Goal: Information Seeking & Learning: Learn about a topic

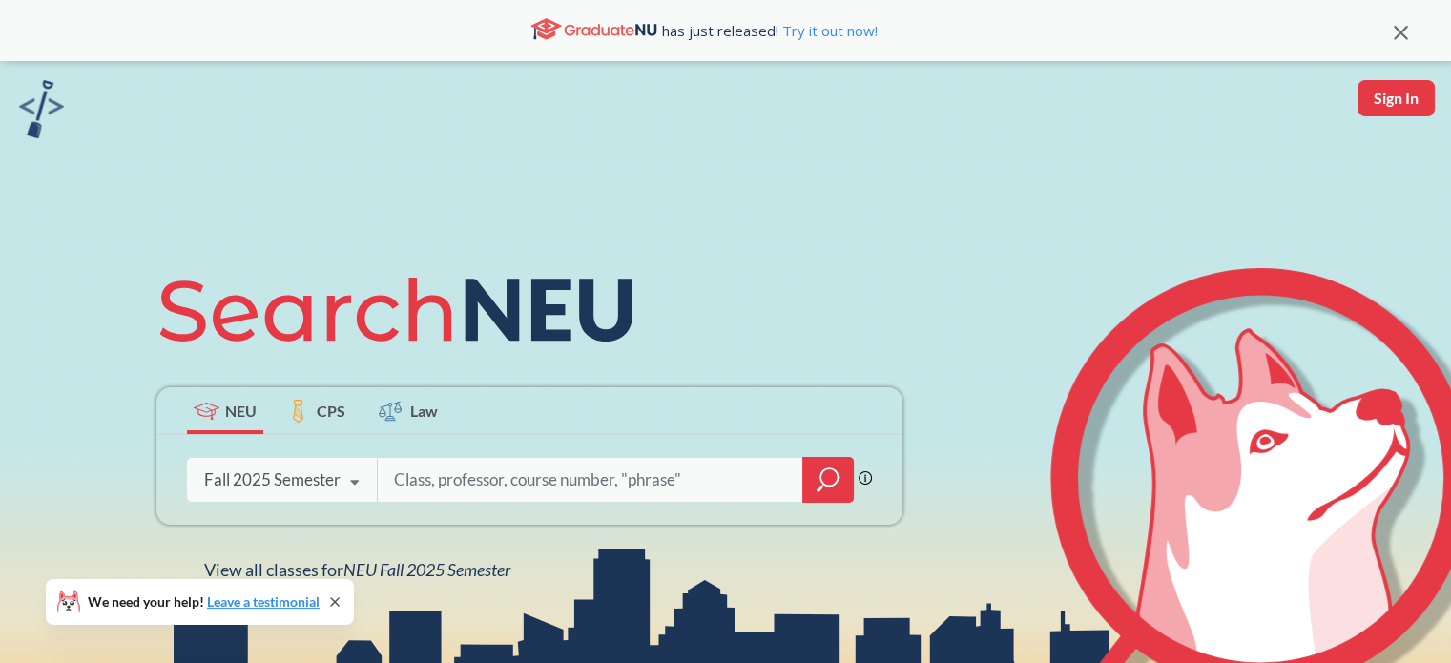
click at [464, 459] on div at bounding box center [615, 480] width 477 height 44
click at [509, 478] on input "search" at bounding box center [590, 480] width 397 height 40
type input "CS2100"
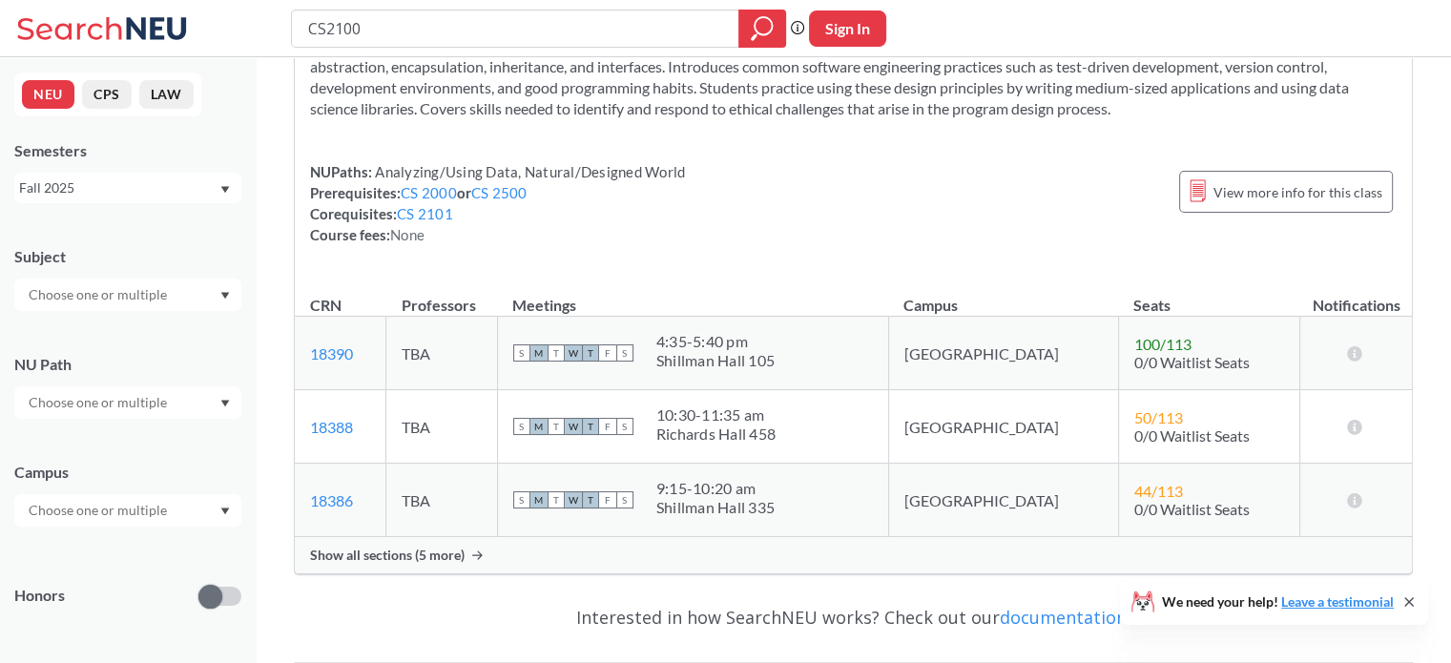
scroll to position [168, 0]
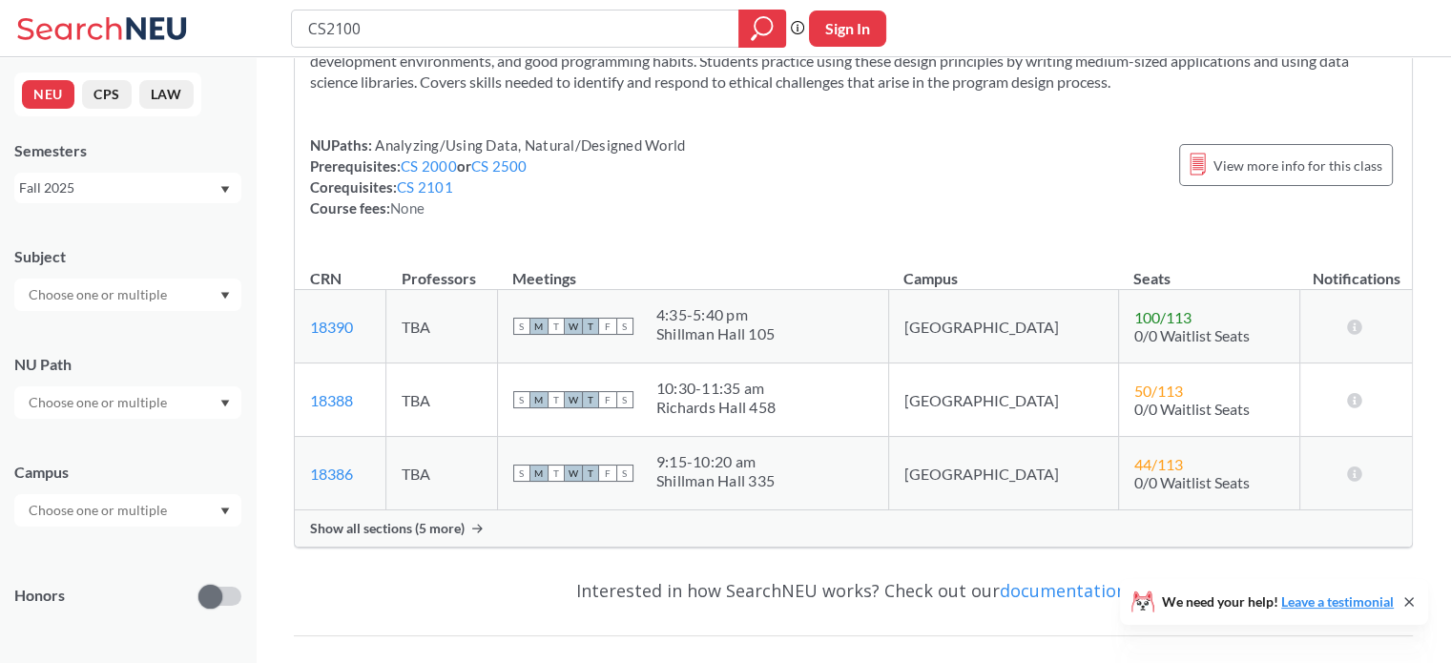
click at [433, 535] on div "Show all sections (5 more)" at bounding box center [853, 528] width 1117 height 36
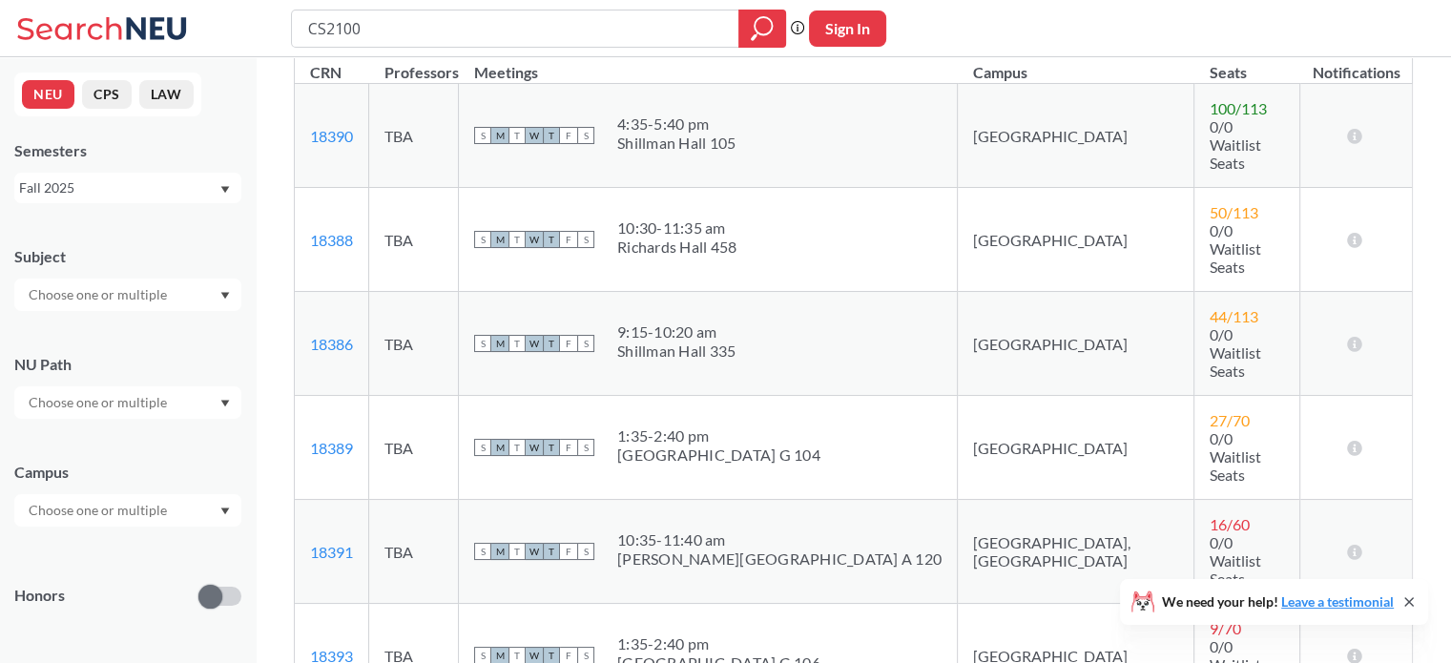
scroll to position [372, 0]
click at [1408, 601] on icon at bounding box center [1409, 602] width 8 height 8
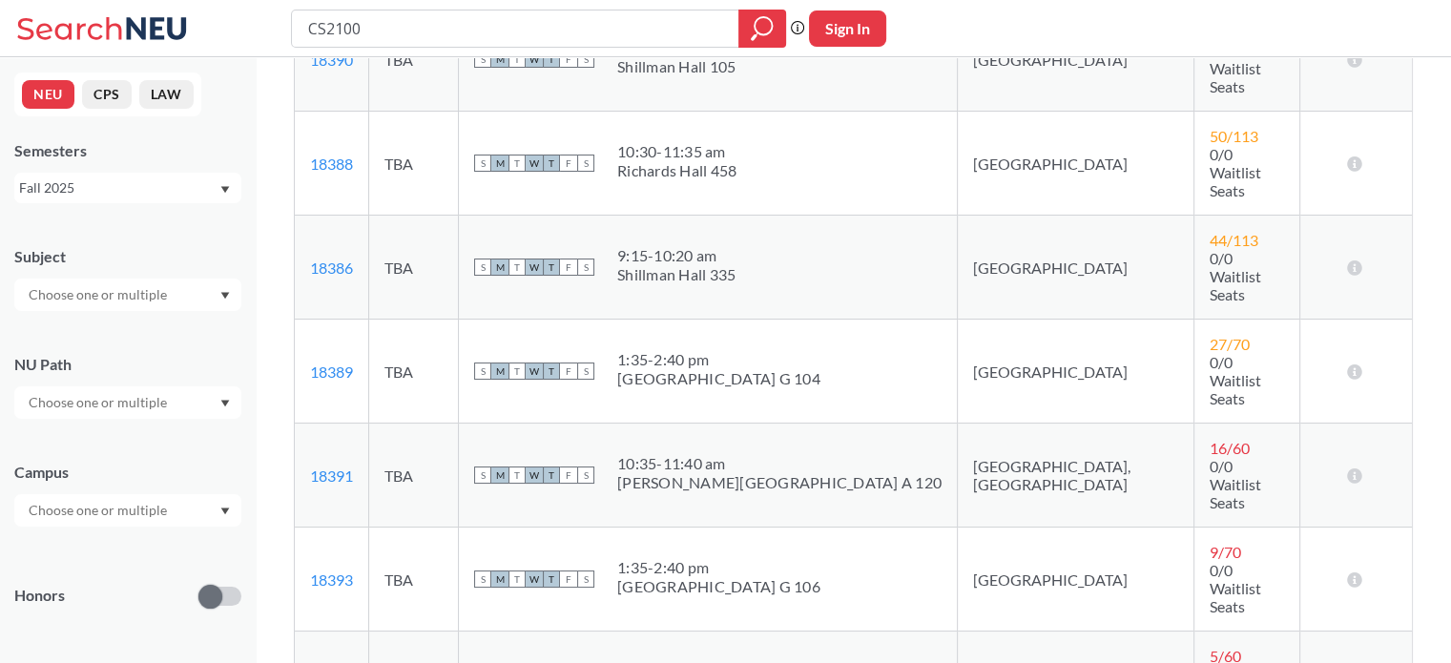
scroll to position [450, 0]
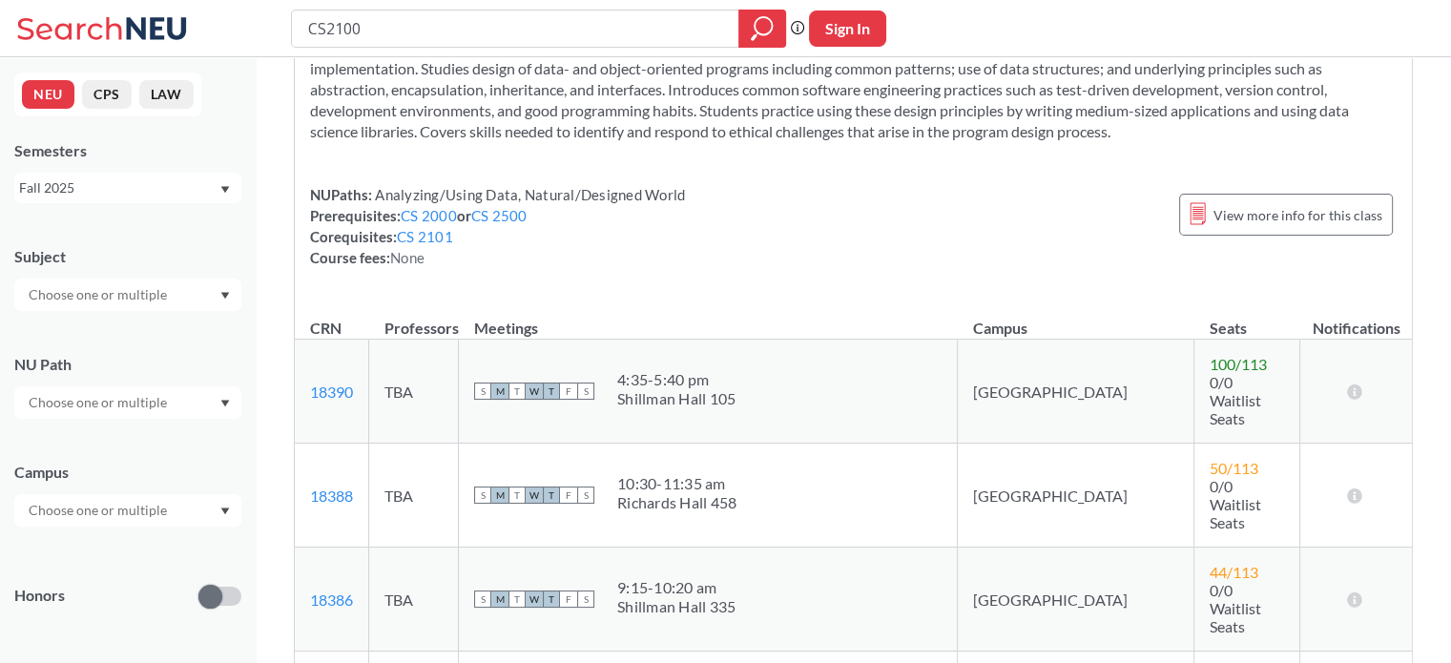
scroll to position [0, 0]
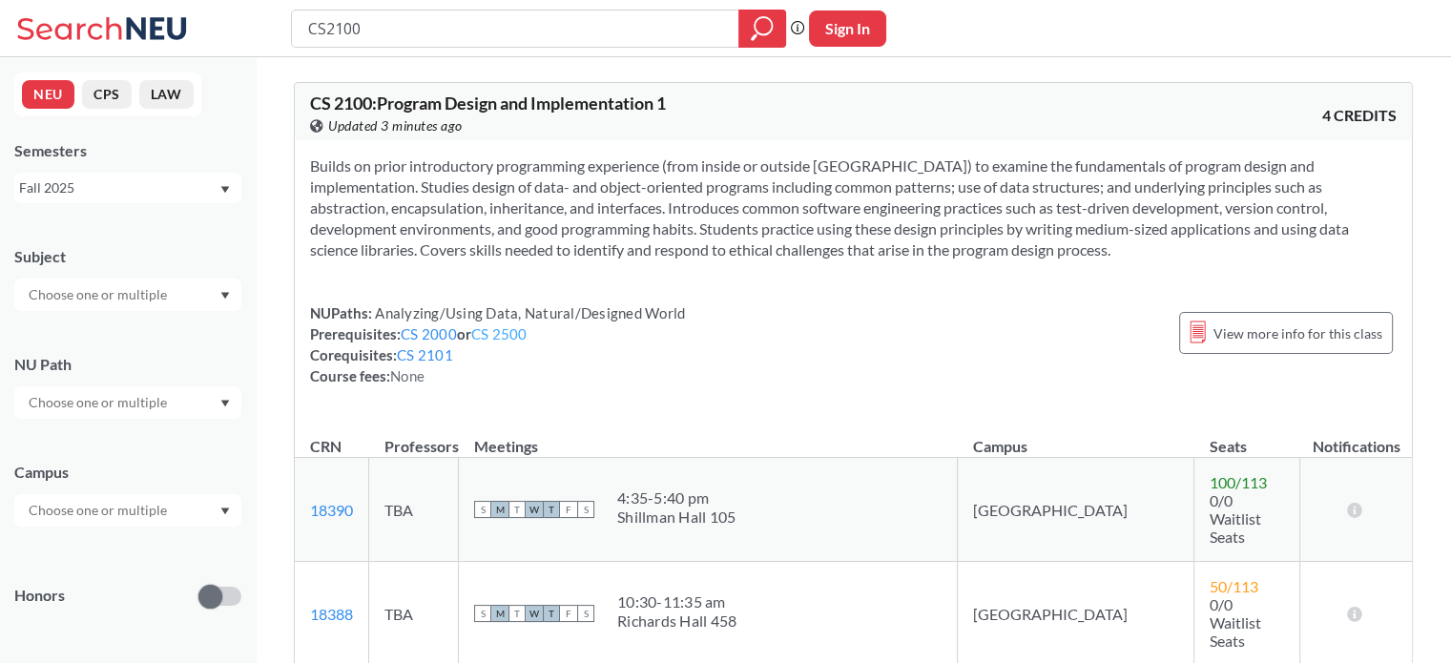
click at [500, 337] on link "CS 2500" at bounding box center [499, 333] width 56 height 17
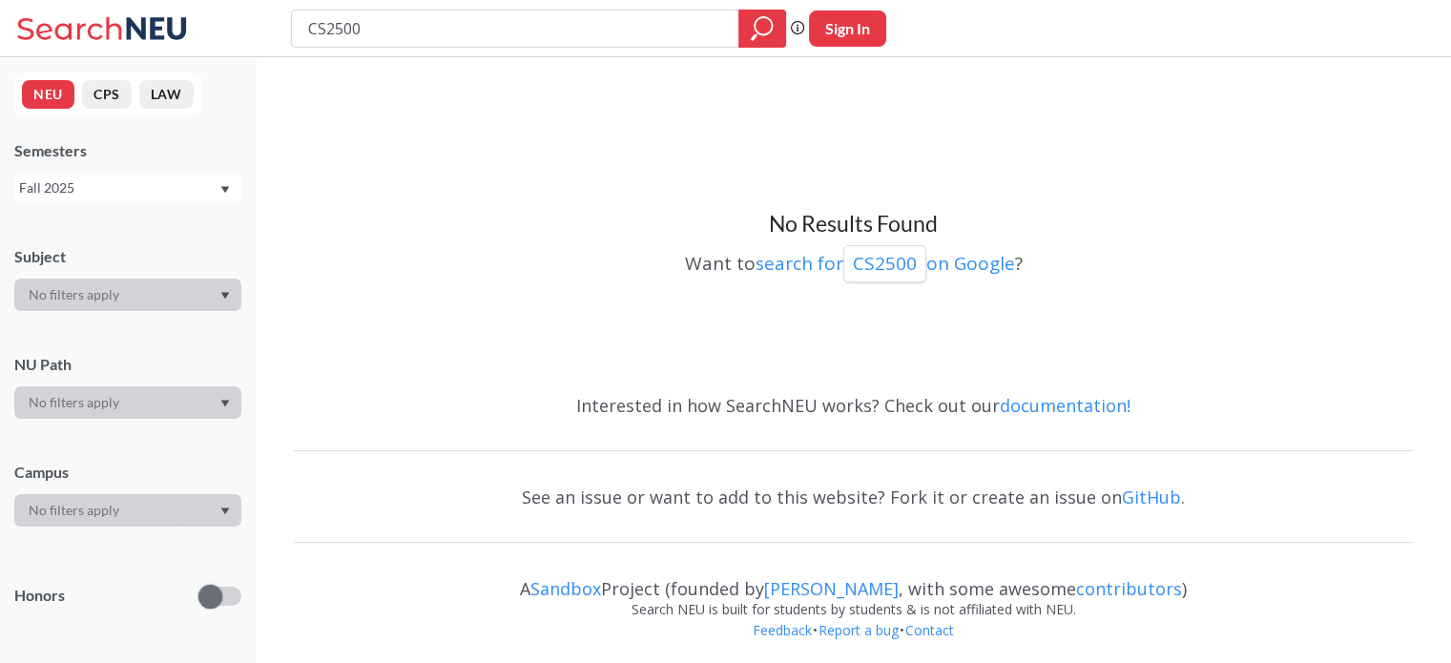
type input "CS2100"
